Goal: Register for event/course

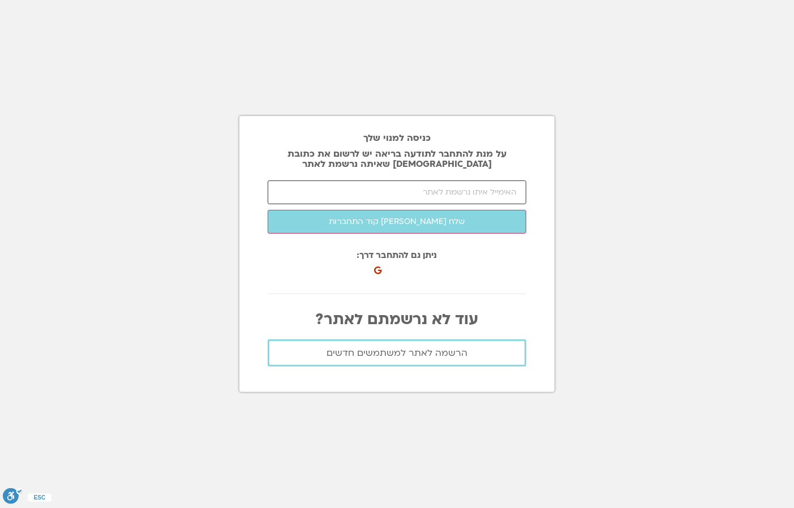
click at [475, 198] on input "email" at bounding box center [397, 193] width 259 height 24
type input "moti.maish@gmail.com"
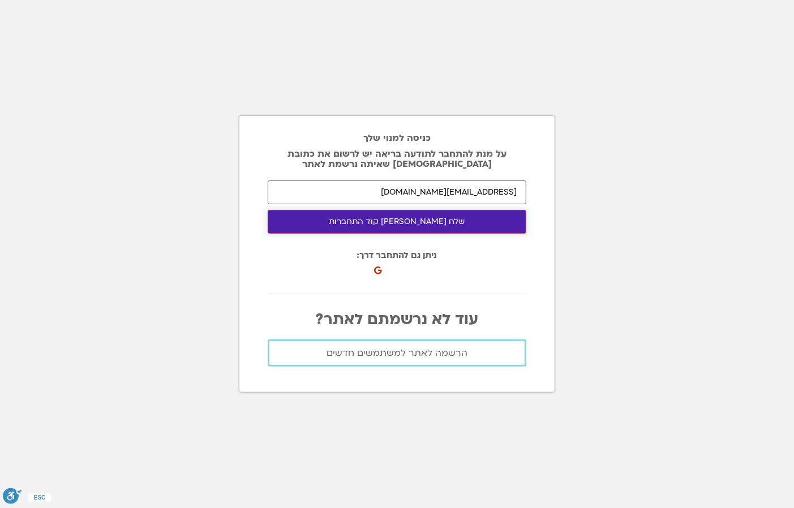
click at [430, 223] on button "שלח לי קוד התחברות" at bounding box center [397, 222] width 259 height 24
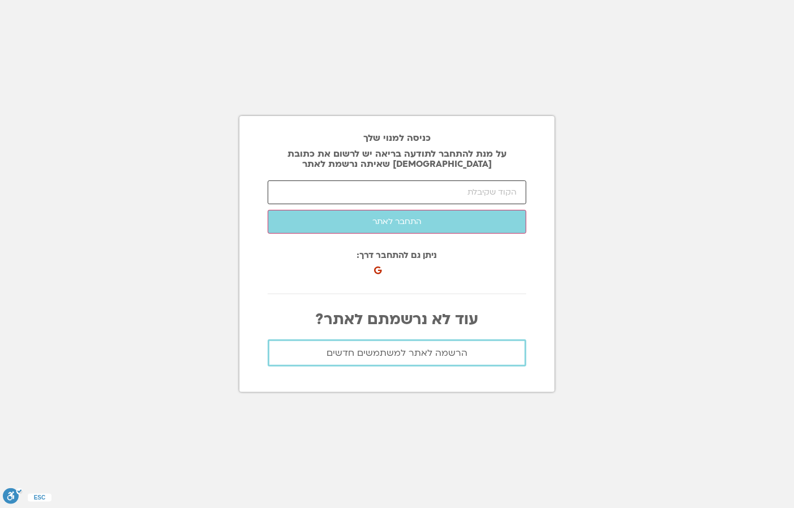
click at [463, 196] on input "number" at bounding box center [397, 193] width 259 height 24
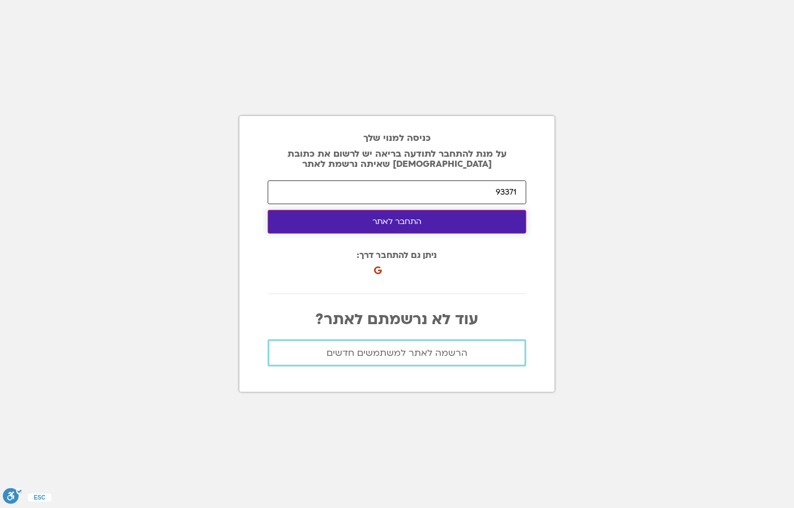
type input "93371"
click at [417, 219] on button "התחבר לאתר" at bounding box center [397, 222] width 259 height 24
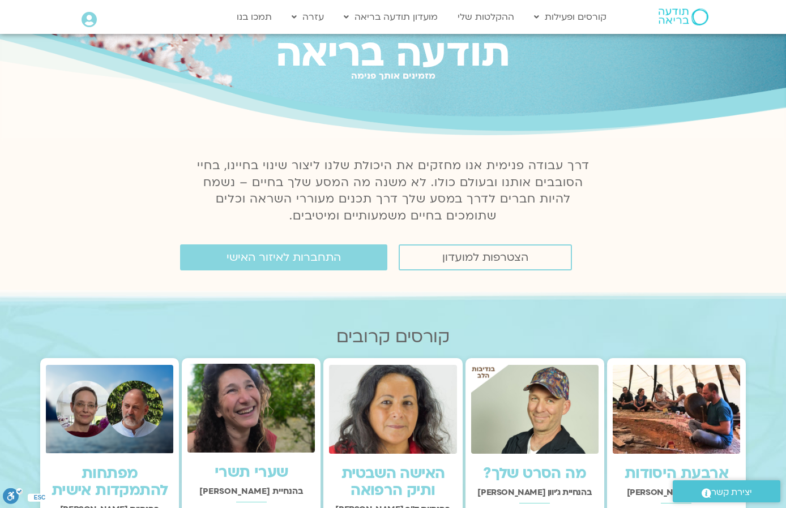
scroll to position [57, 0]
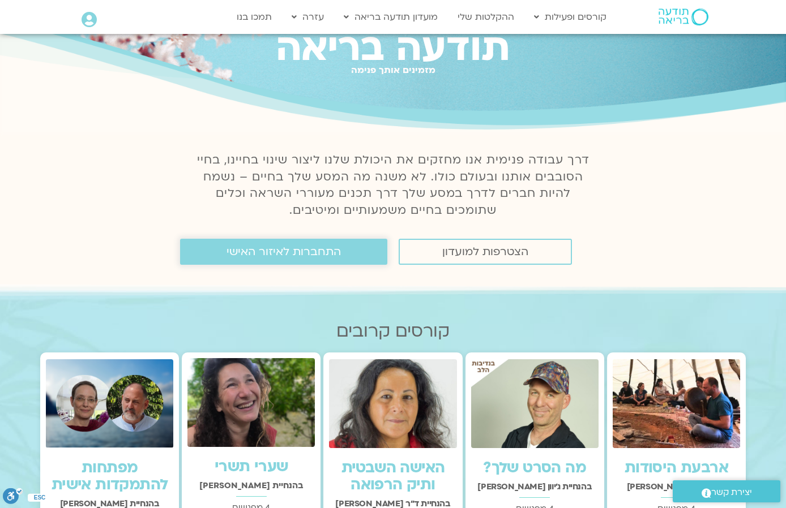
click at [323, 248] on span "התחברות לאיזור האישי" at bounding box center [283, 252] width 114 height 12
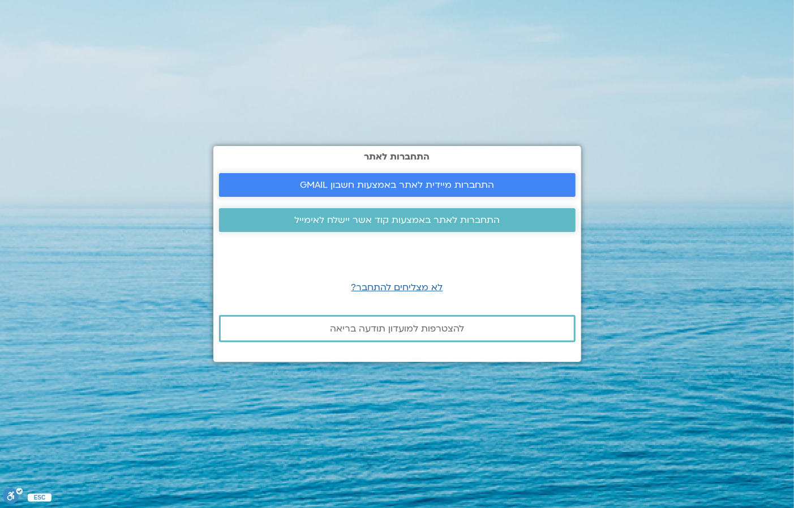
drag, startPoint x: 447, startPoint y: 187, endPoint x: 455, endPoint y: 192, distance: 8.6
click at [447, 187] on span "התחברות מיידית לאתר באמצעות חשבון GMAIL" at bounding box center [397, 185] width 194 height 10
drag, startPoint x: 448, startPoint y: 185, endPoint x: 418, endPoint y: 185, distance: 30.0
click at [448, 185] on span "התחברות מיידית לאתר באמצעות חשבון GMAIL" at bounding box center [397, 185] width 194 height 10
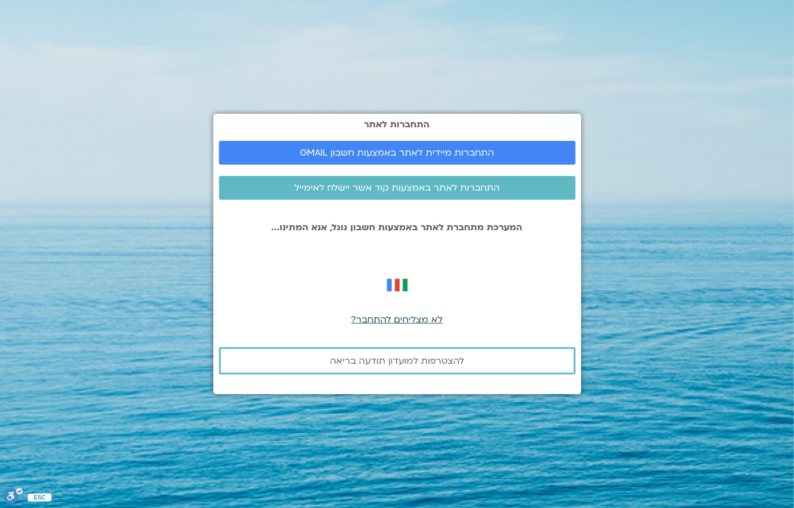
click at [417, 316] on span "לא מצליחים להתחבר?" at bounding box center [398, 320] width 92 height 12
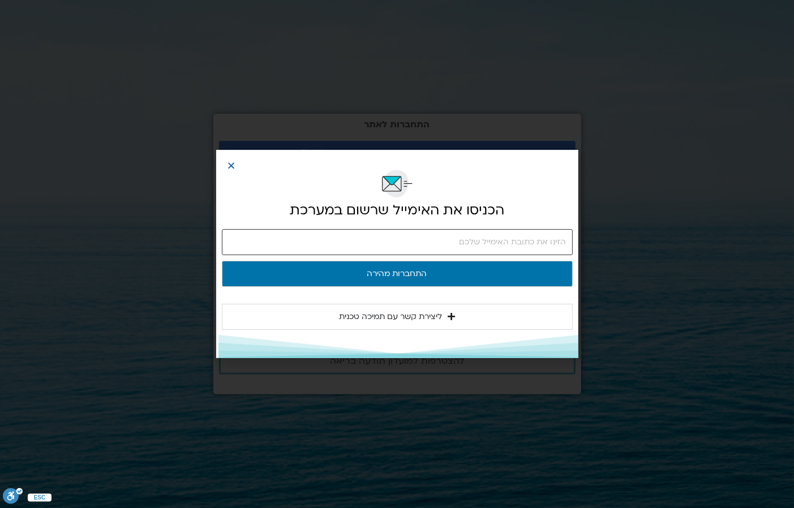
click at [467, 246] on input "email" at bounding box center [397, 242] width 351 height 26
type input "moti.maish@gmail.com"
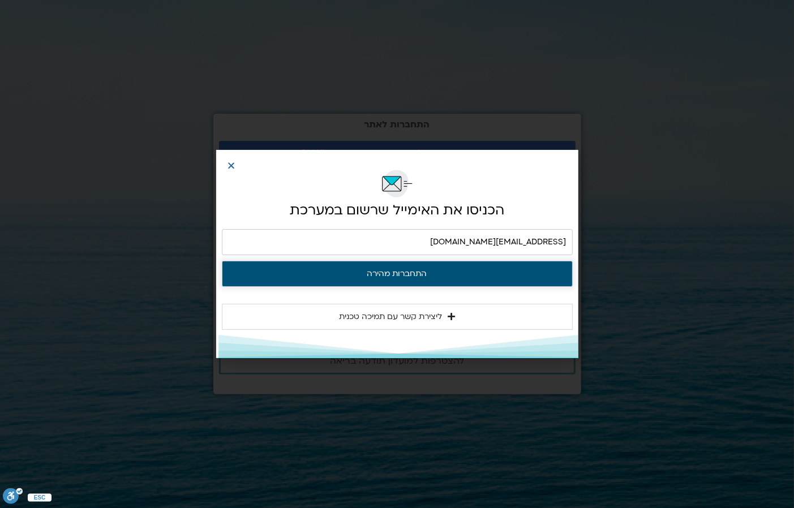
click at [413, 276] on button "התחברות מהירה" at bounding box center [397, 274] width 351 height 26
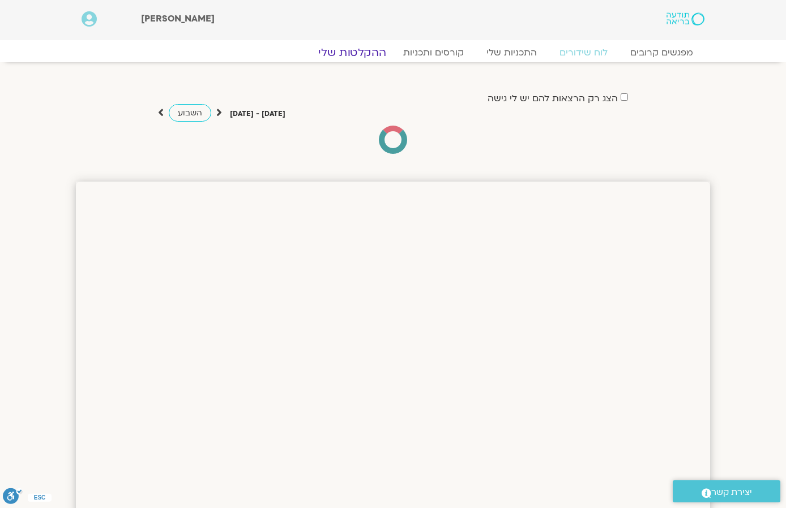
click at [366, 53] on link "ההקלטות שלי" at bounding box center [352, 53] width 95 height 14
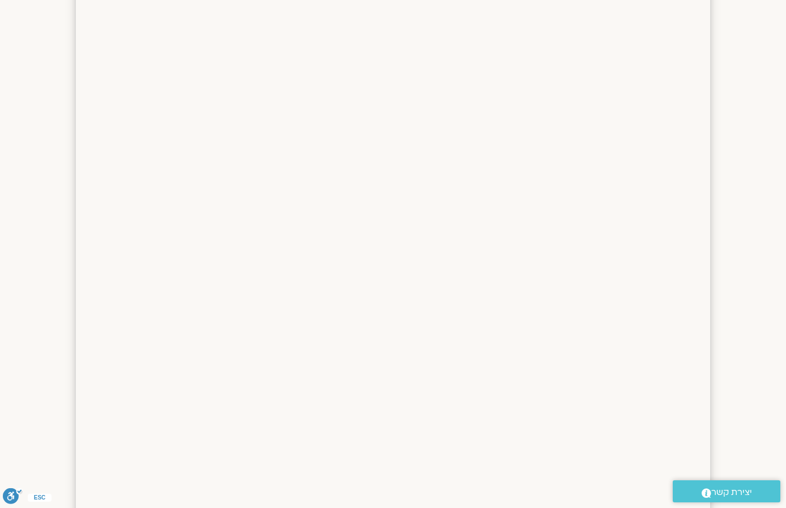
scroll to position [730, 0]
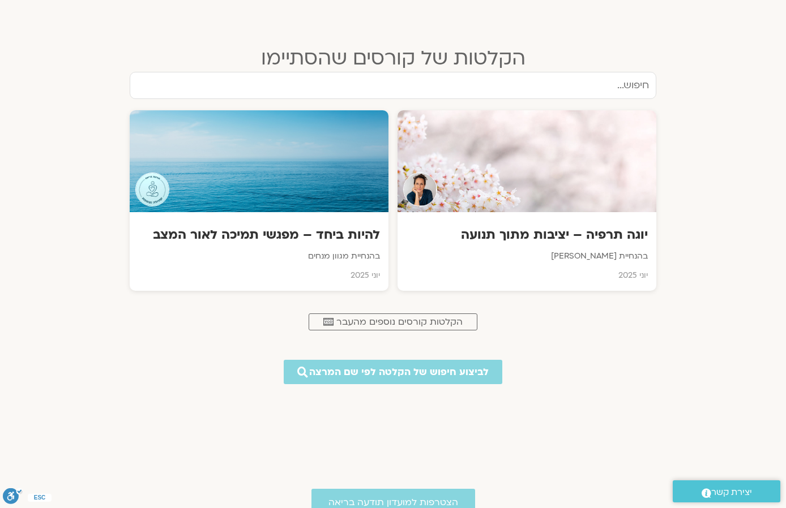
scroll to position [679, 0]
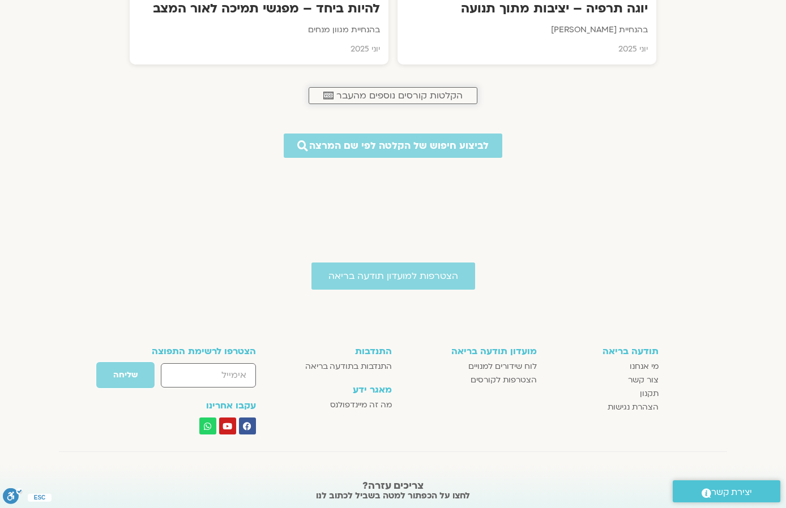
click at [424, 91] on span "הקלטות קורסים נוספים מהעבר" at bounding box center [399, 96] width 126 height 10
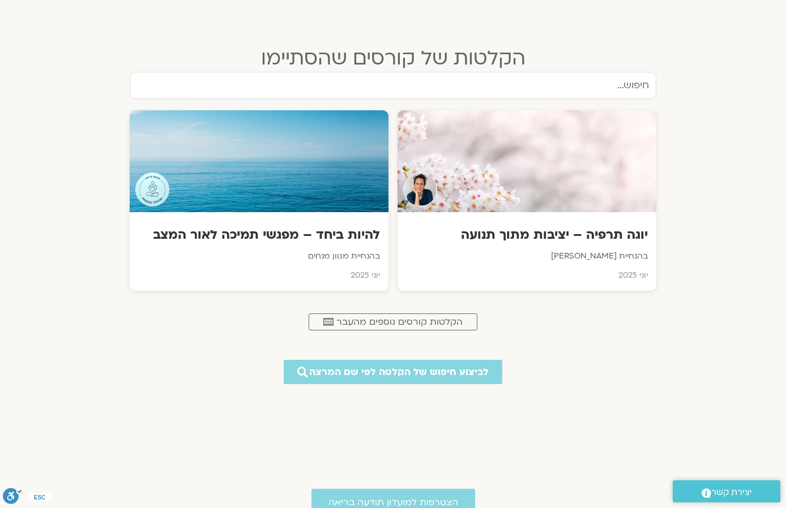
scroll to position [453, 0]
click at [352, 227] on h3 "להיות ביחד – מפגשי תמיכה לאור המצב" at bounding box center [259, 236] width 244 height 18
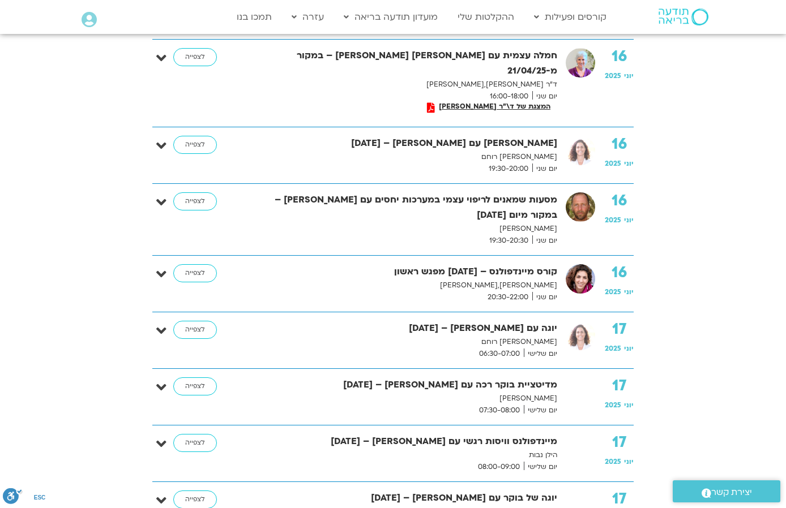
scroll to position [1359, 0]
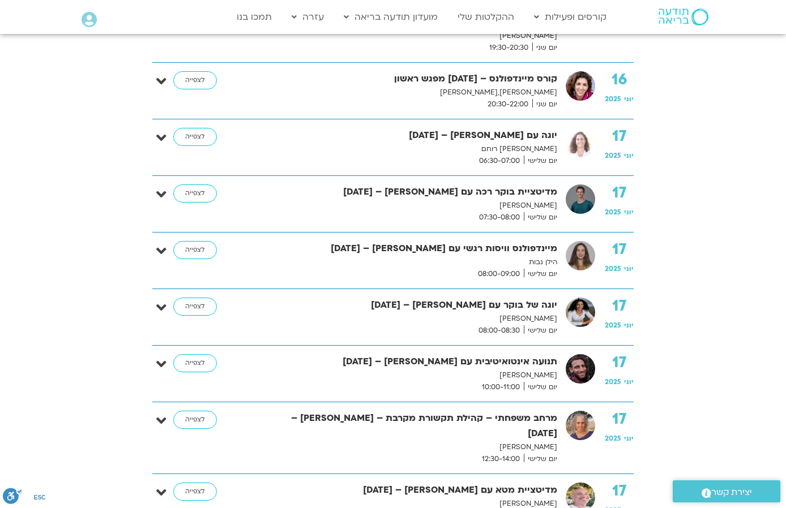
scroll to position [1472, 0]
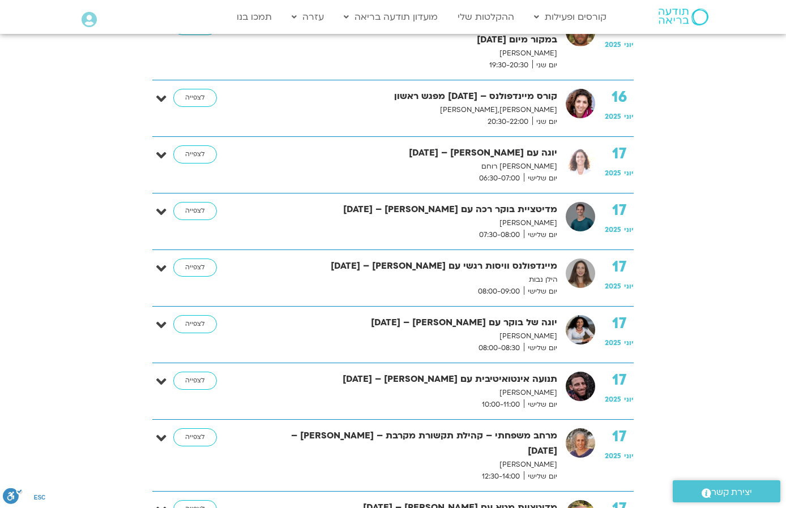
drag, startPoint x: 51, startPoint y: 118, endPoint x: 72, endPoint y: 142, distance: 32.5
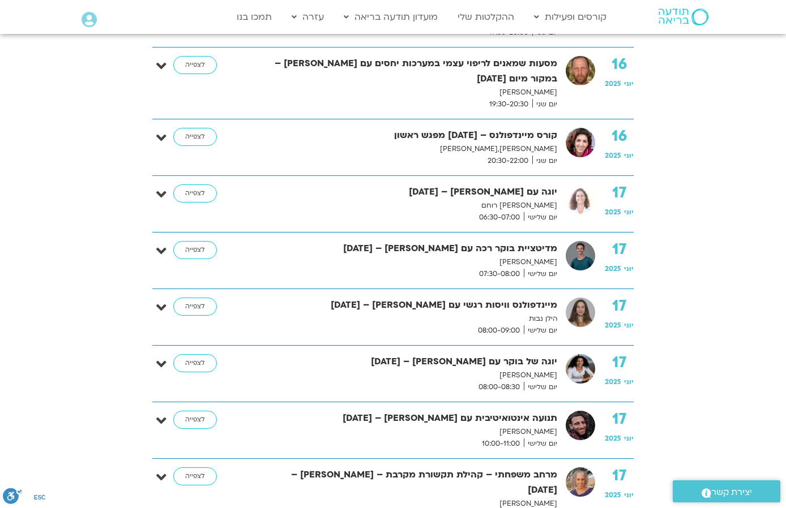
scroll to position [1415, 0]
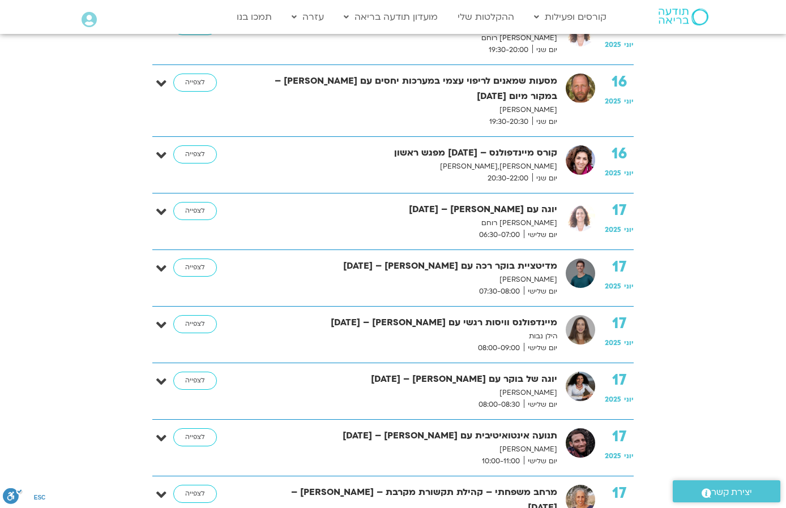
drag, startPoint x: 761, startPoint y: 333, endPoint x: 632, endPoint y: 267, distance: 145.1
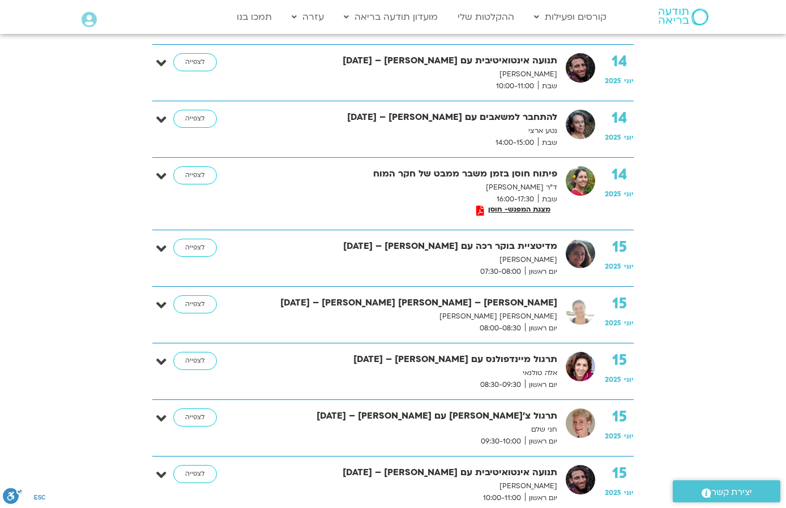
scroll to position [283, 0]
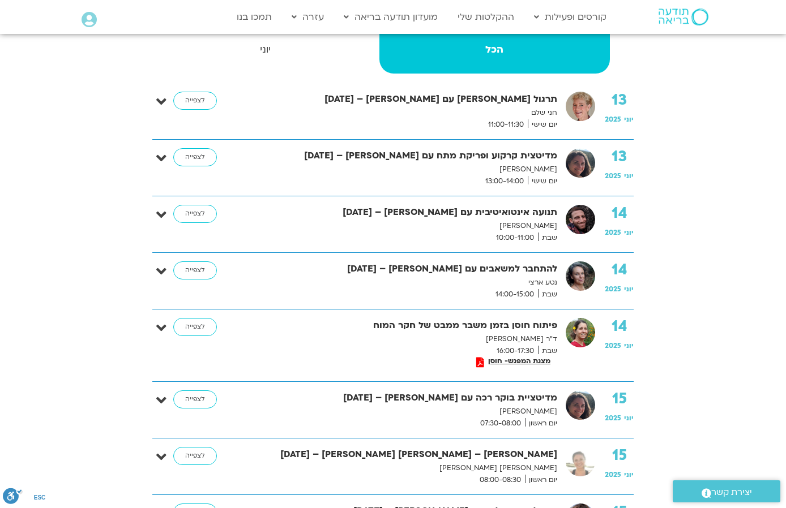
scroll to position [170, 0]
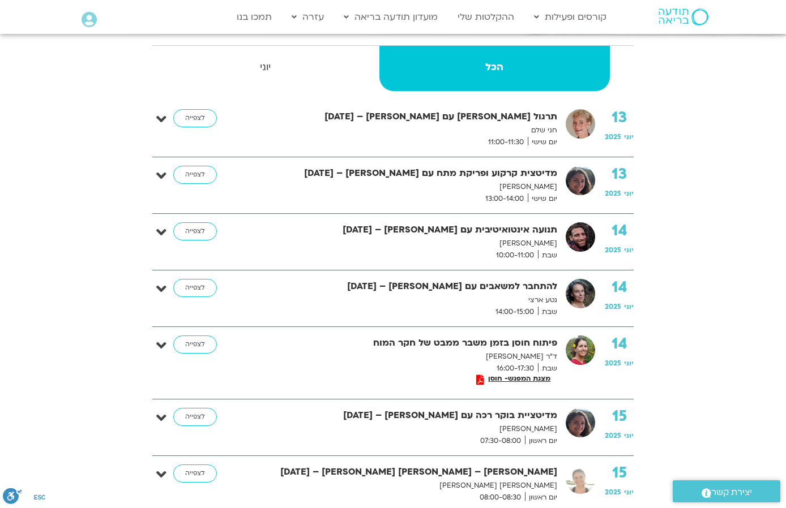
drag, startPoint x: 165, startPoint y: 231, endPoint x: 198, endPoint y: 234, distance: 33.0
click at [165, 231] on icon at bounding box center [161, 233] width 10 height 16
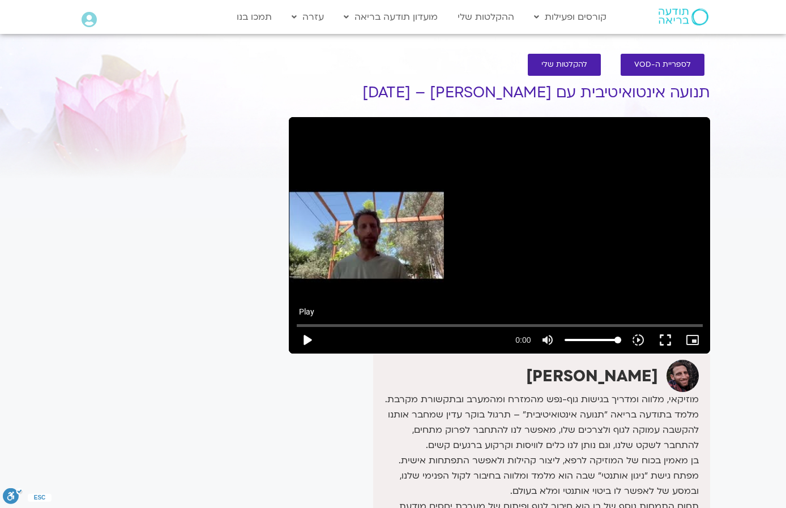
click at [310, 337] on button "play_arrow" at bounding box center [306, 340] width 27 height 27
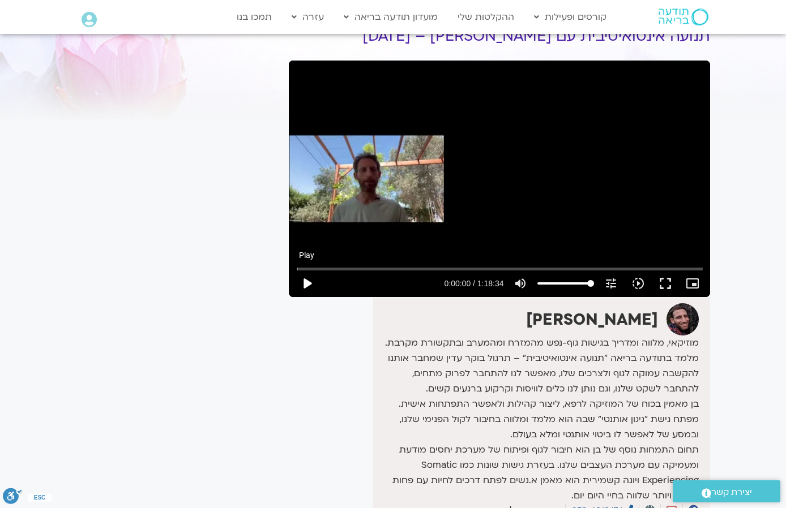
click at [307, 283] on button "play_arrow" at bounding box center [306, 283] width 27 height 27
click at [362, 267] on input "Seek" at bounding box center [500, 269] width 406 height 7
click at [309, 283] on button "pause" at bounding box center [306, 283] width 27 height 27
type input "736.933864"
click at [755, 140] on section "לספריית ה-VOD להקלטות שלי תנועה אינטואיטיבית עם בן קמינסקי – 14/06/25 בן קמינסק…" at bounding box center [393, 298] width 786 height 625
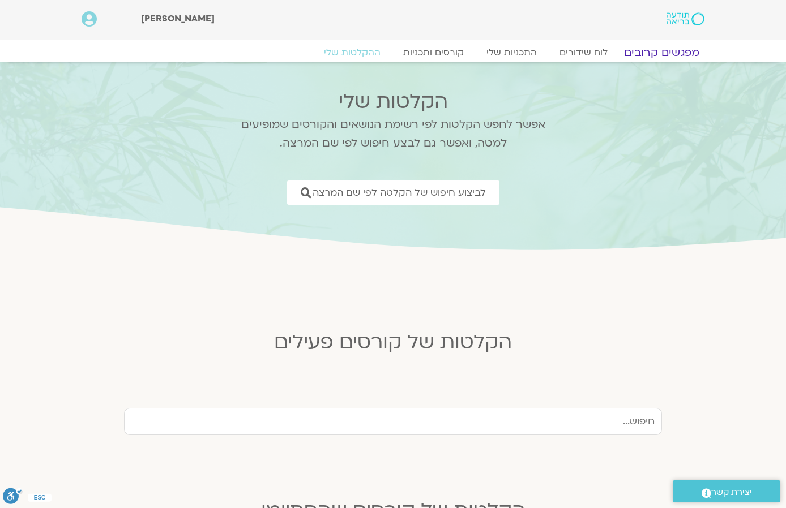
click at [677, 53] on link "מפגשים קרובים" at bounding box center [661, 53] width 102 height 14
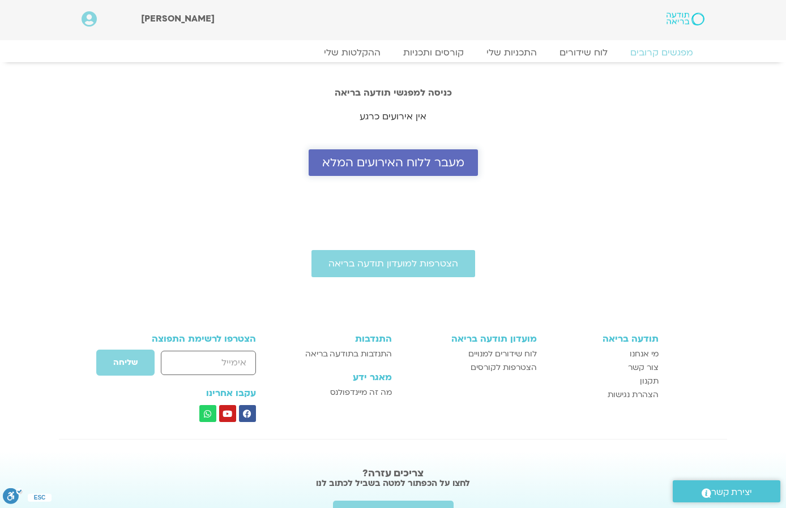
click at [440, 162] on span "מעבר ללוח האירועים המלא" at bounding box center [393, 162] width 142 height 13
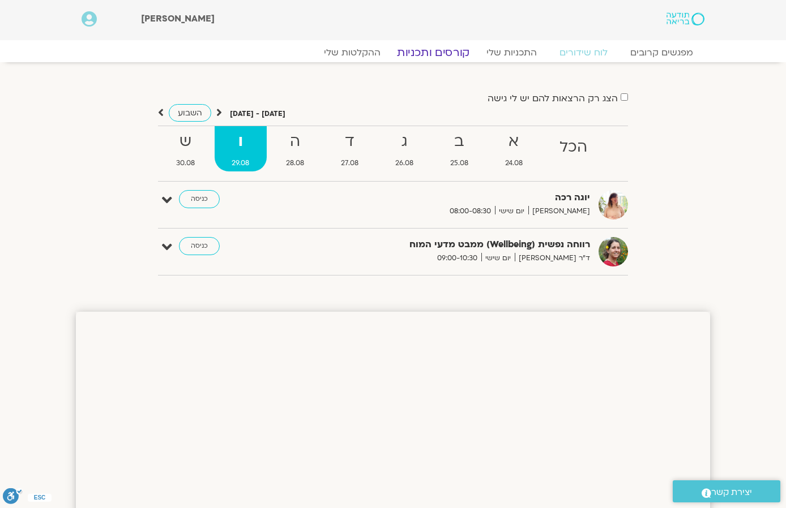
drag, startPoint x: 454, startPoint y: 49, endPoint x: 464, endPoint y: 53, distance: 10.9
click at [454, 49] on link "קורסים ותכניות" at bounding box center [433, 53] width 100 height 14
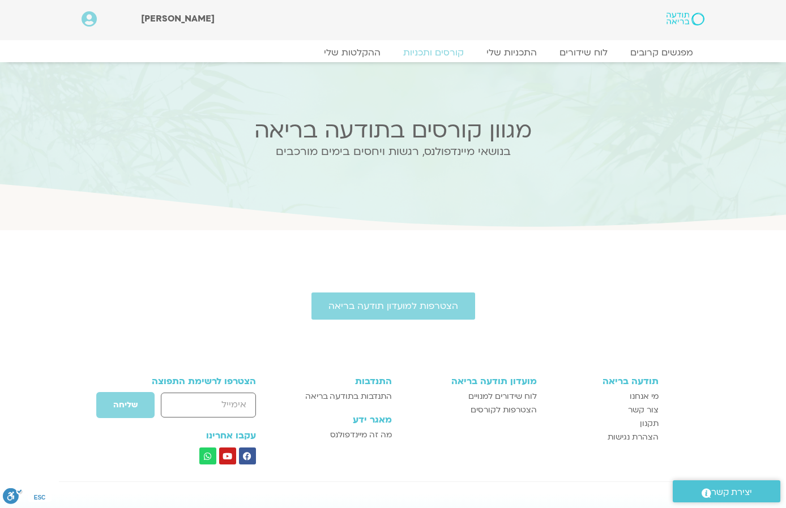
click at [454, 165] on div "בנושאי מיינדפולנס, רגשות ויחסים בימים מורכבים" at bounding box center [393, 160] width 444 height 29
click at [681, 18] on img at bounding box center [685, 18] width 38 height 13
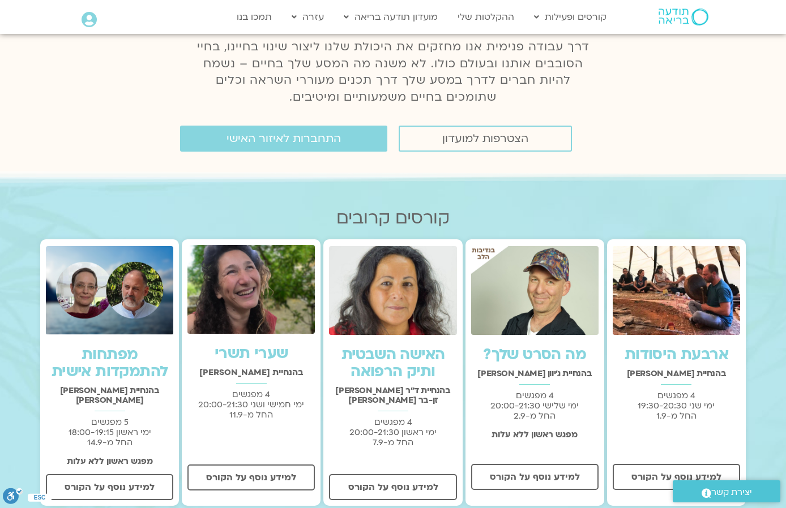
scroll to position [340, 0]
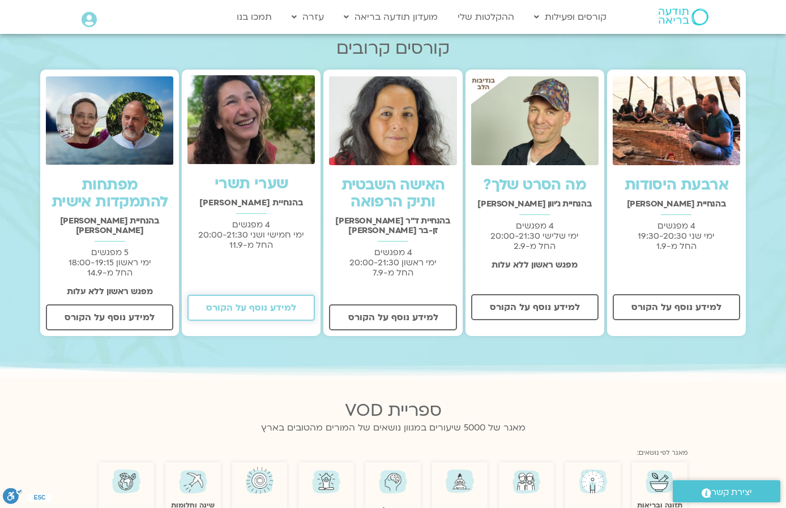
click at [277, 304] on span "למידע נוסף על הקורס" at bounding box center [251, 308] width 90 height 10
click at [118, 313] on span "למידע נוסף על הקורס" at bounding box center [110, 318] width 90 height 10
click at [534, 312] on span "למידע נוסף על הקורס" at bounding box center [535, 307] width 90 height 10
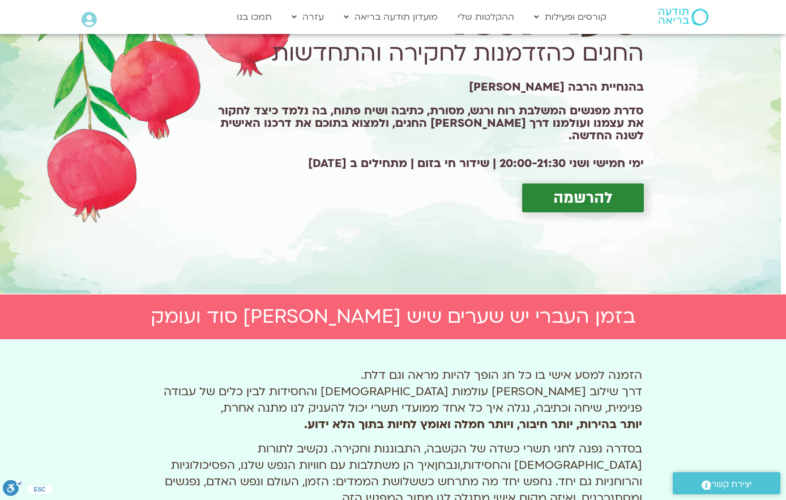
scroll to position [226, 0]
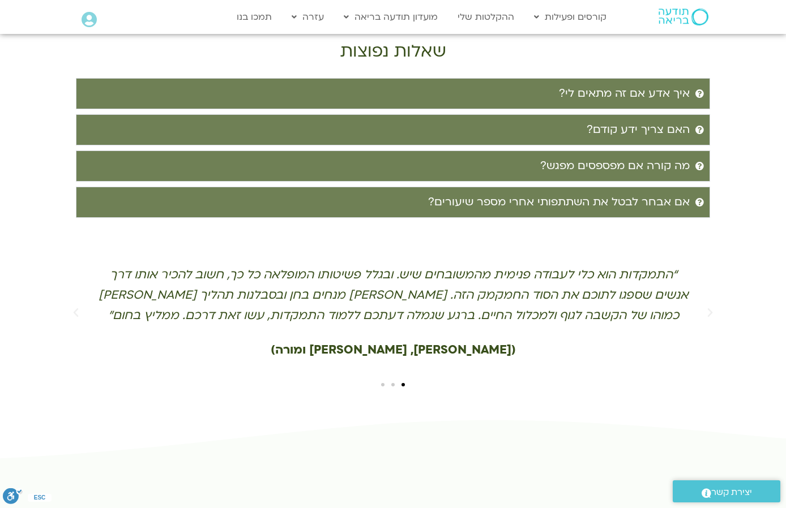
scroll to position [2151, 0]
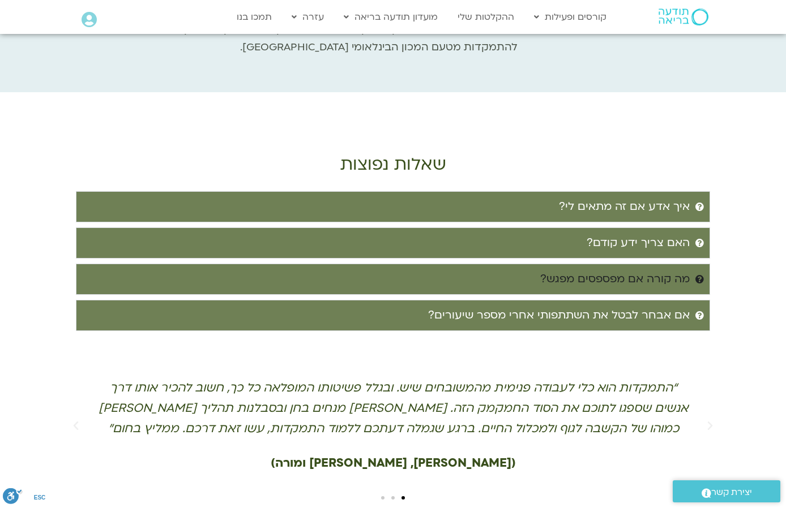
click at [656, 270] on div "מה קורה אם מפספסים מפגש?" at bounding box center [614, 279] width 149 height 19
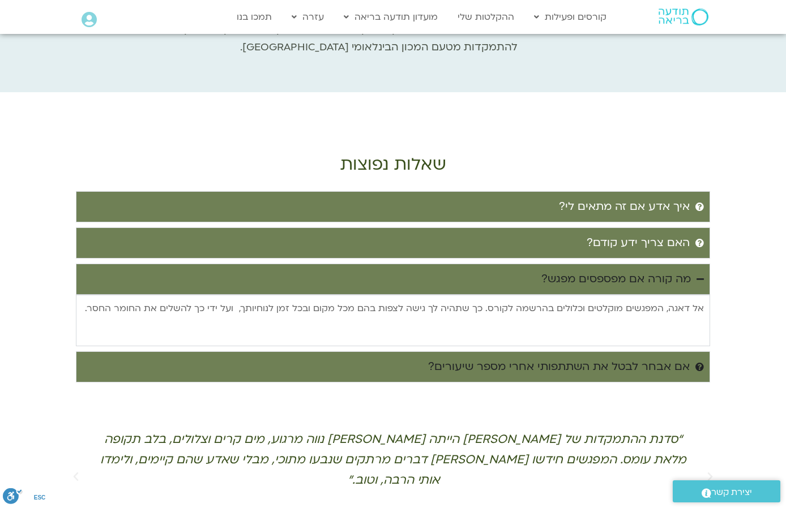
click at [613, 358] on div "אם אבחר לבטל את השתתפותי אחרי מספר שיעורים?" at bounding box center [559, 367] width 262 height 19
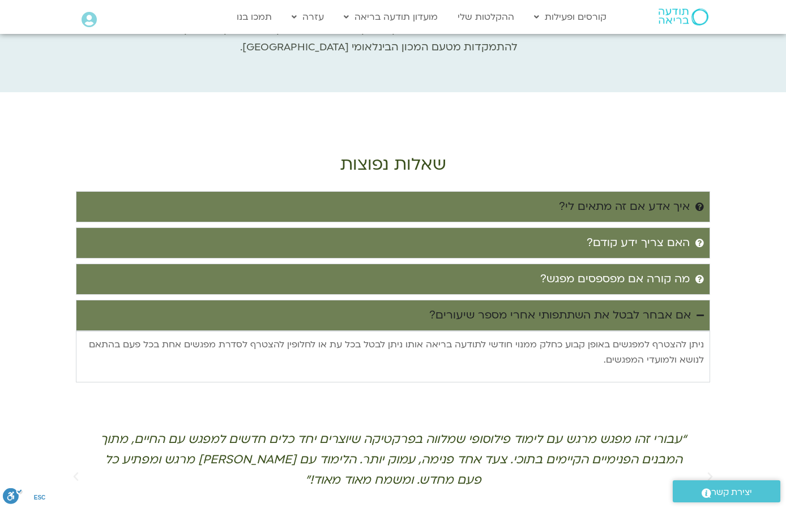
click at [661, 198] on div "איך אדע אם זה מתאים לי?" at bounding box center [624, 207] width 131 height 19
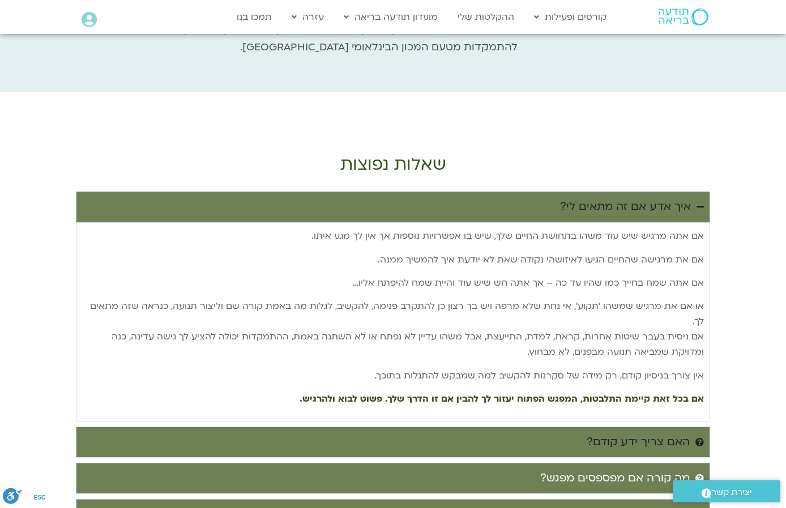
click at [633, 433] on div "האם צריך ידע קודם?" at bounding box center [638, 442] width 103 height 19
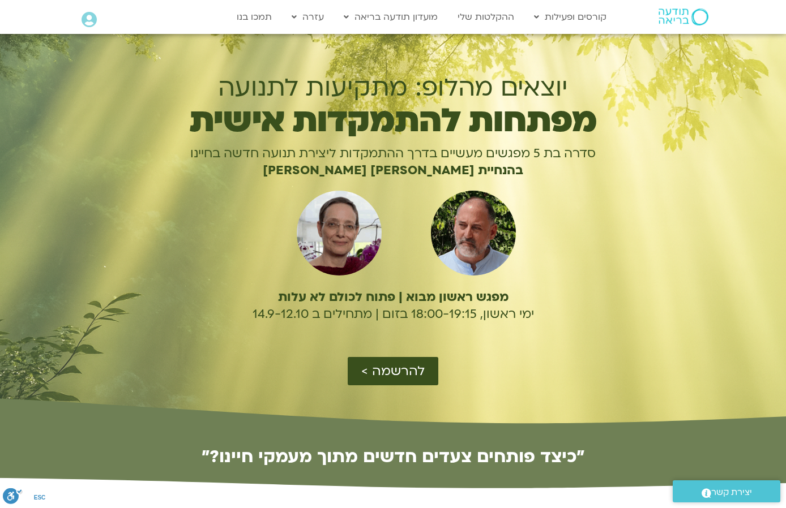
scroll to position [113, 0]
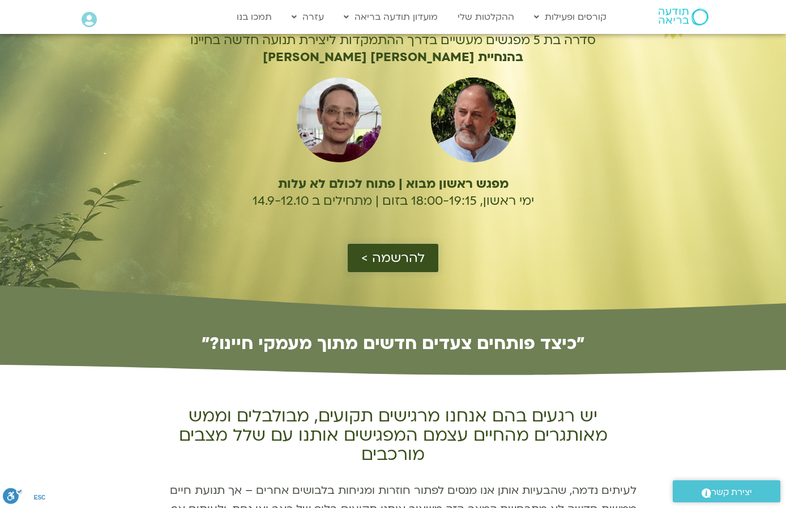
click at [397, 259] on span "להרשמה >" at bounding box center [392, 258] width 63 height 15
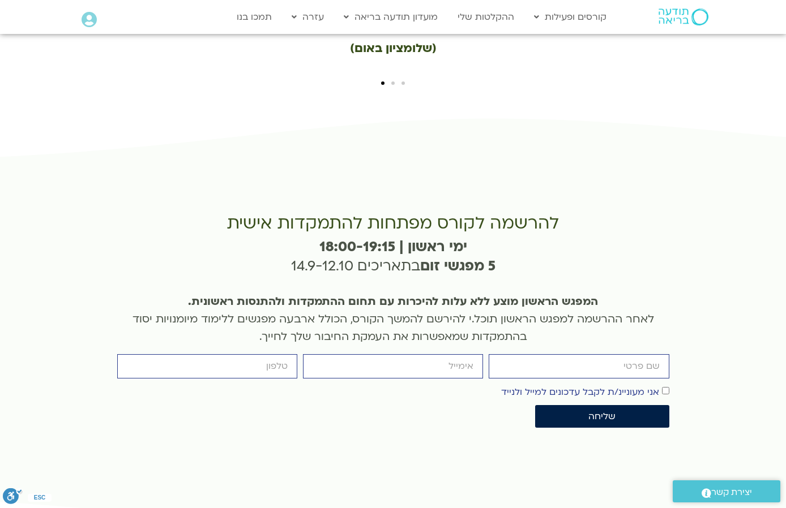
scroll to position [2629, 0]
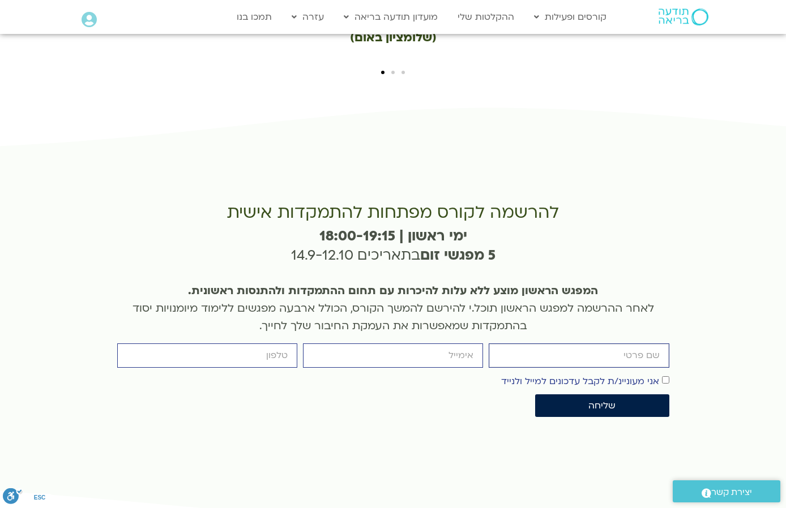
click at [590, 344] on input "firstname" at bounding box center [579, 356] width 180 height 24
type input "[PERSON_NAME]"
click at [464, 344] on input "email" at bounding box center [393, 356] width 180 height 24
type input "[EMAIL_ADDRESS][PERSON_NAME][DOMAIN_NAME]"
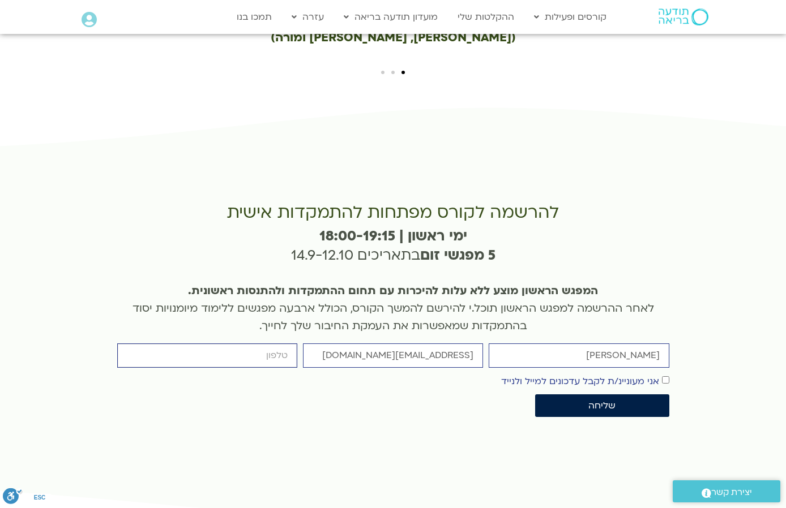
click at [228, 344] on input "cellphone" at bounding box center [207, 356] width 180 height 24
type input "0543455130"
click at [624, 401] on span "שליחה" at bounding box center [602, 406] width 106 height 10
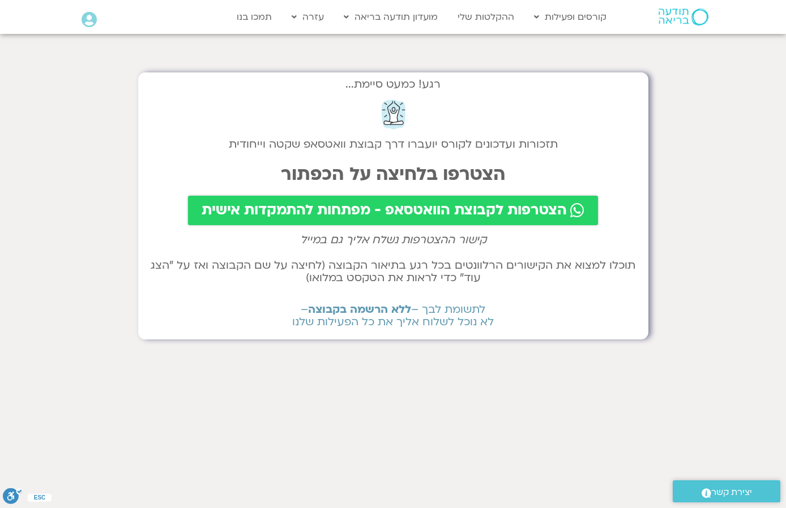
click at [470, 203] on span "הצטרפות לקבוצת הוואטסאפ - מפתחות להתמקדות אישית" at bounding box center [384, 211] width 365 height 16
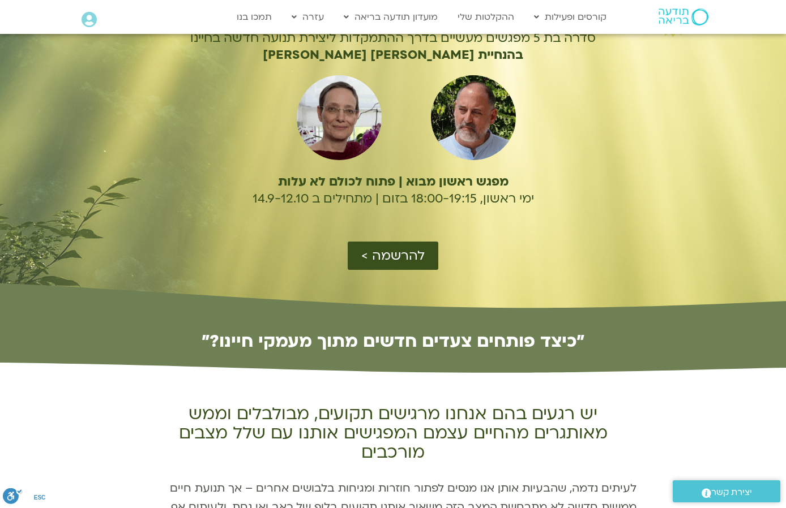
scroll to position [113, 0]
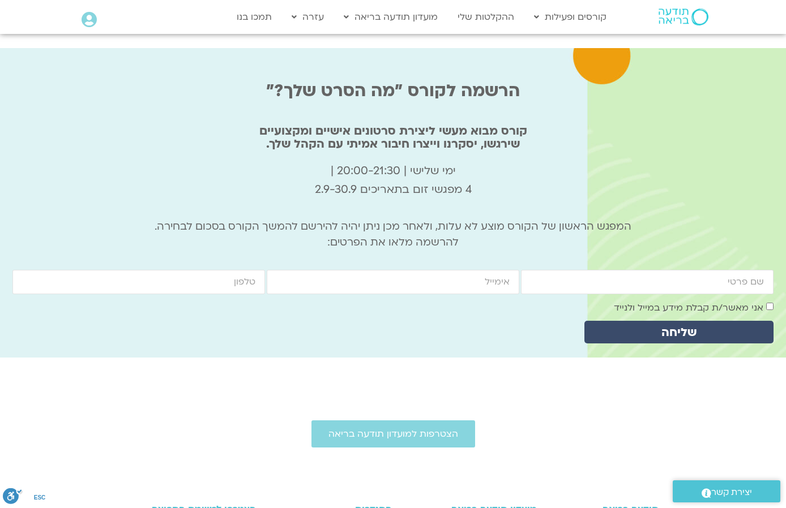
scroll to position [3737, 0]
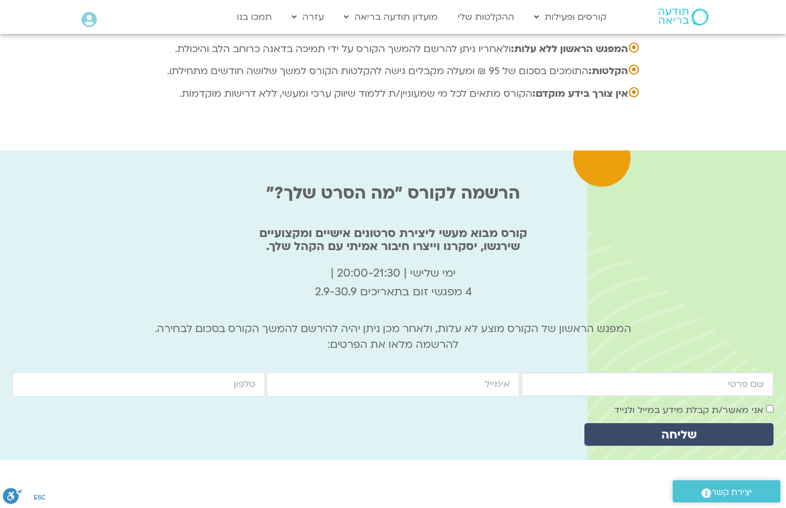
click at [700, 373] on input "firstname" at bounding box center [647, 385] width 253 height 24
type input "[PERSON_NAME]"
type input "[EMAIL_ADDRESS][DOMAIN_NAME]"
type input "0543455130"
click at [768, 403] on span "אני מאשר/ת קבלת מידע במייל ולנייד" at bounding box center [694, 410] width 160 height 15
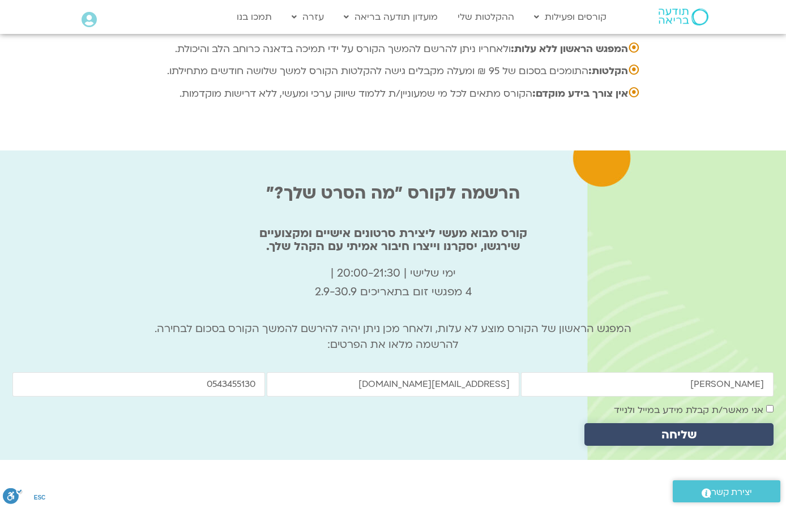
click at [692, 429] on span "שליחה" at bounding box center [678, 435] width 35 height 13
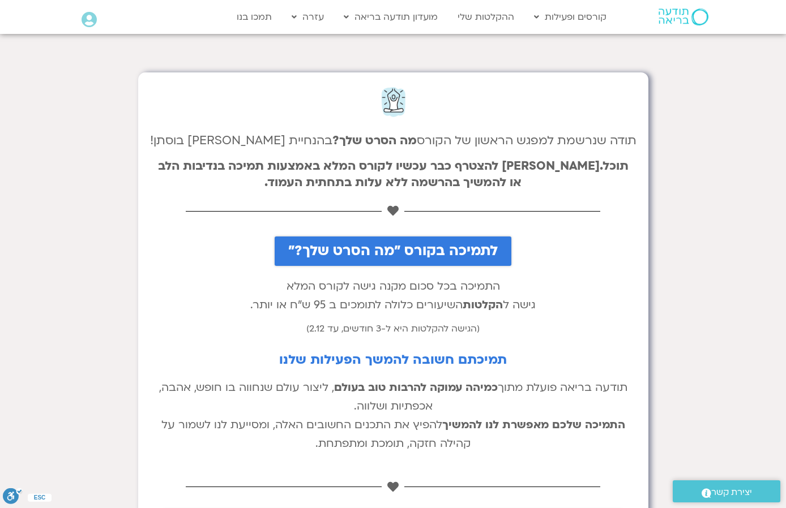
scroll to position [113, 0]
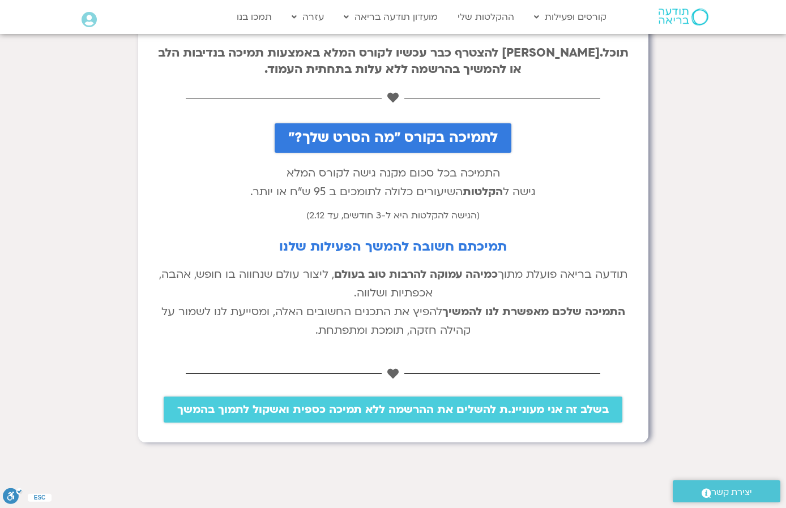
click at [428, 138] on span "לתמיכה בקורס "מה הסרט שלך?"" at bounding box center [392, 138] width 209 height 16
